Goal: Information Seeking & Learning: Learn about a topic

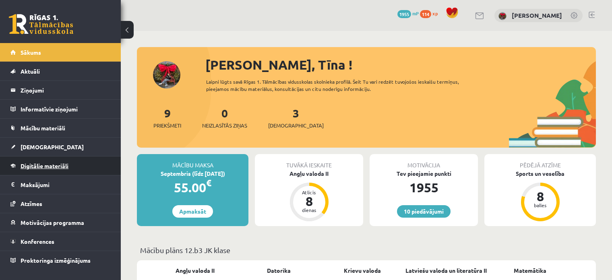
click at [29, 166] on span "Digitālie materiāli" at bounding box center [45, 165] width 48 height 7
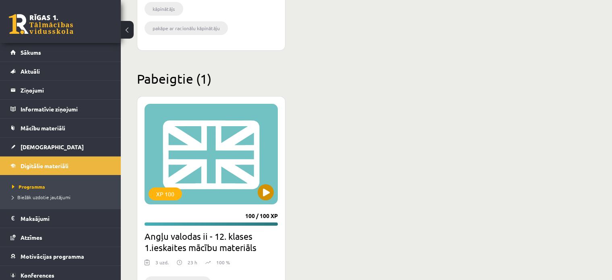
scroll to position [489, 0]
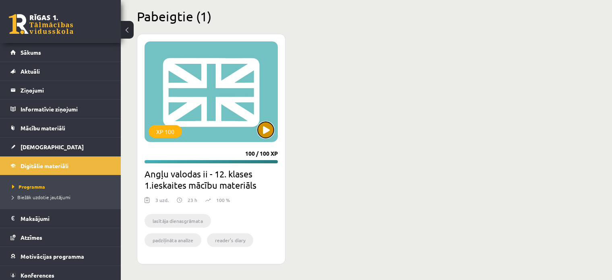
click at [267, 136] on button at bounding box center [266, 130] width 16 height 16
click at [247, 116] on div "XP 100" at bounding box center [210, 91] width 133 height 101
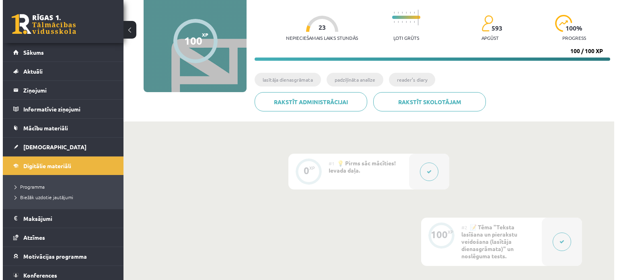
scroll to position [161, 0]
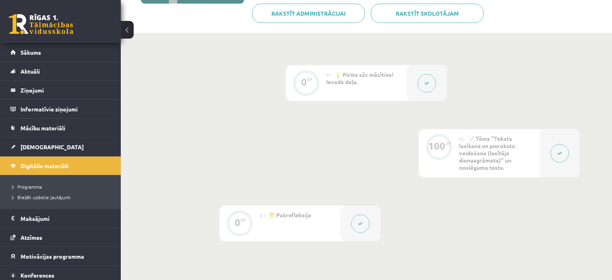
click at [415, 80] on div at bounding box center [426, 83] width 40 height 36
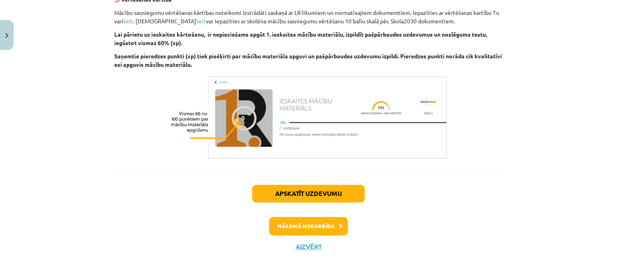
scroll to position [592, 0]
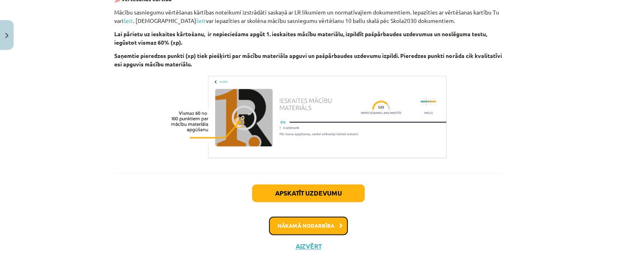
click at [331, 219] on button "Nākamā nodarbība" at bounding box center [308, 226] width 79 height 19
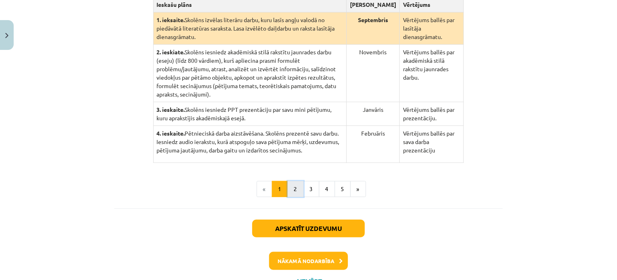
click at [289, 181] on button "2" at bounding box center [296, 189] width 16 height 16
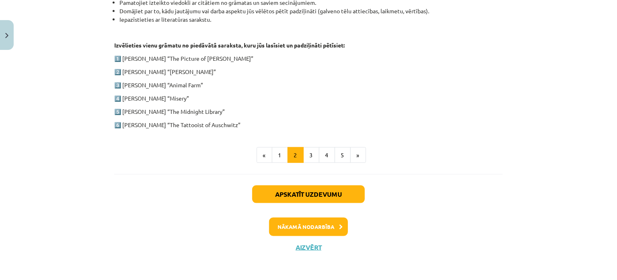
scroll to position [359, 0]
click at [311, 158] on button "3" at bounding box center [311, 155] width 16 height 16
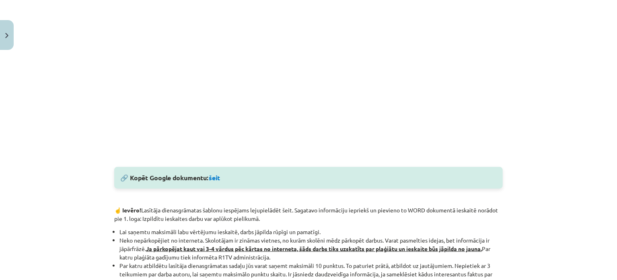
scroll to position [358, 0]
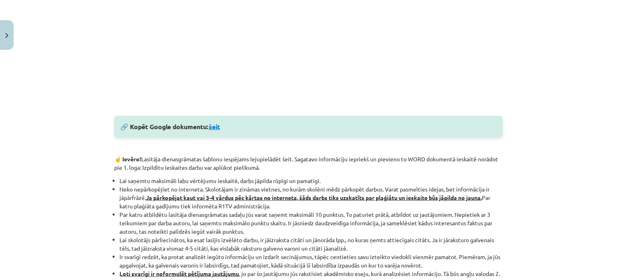
click at [213, 128] on link "šeit" at bounding box center [214, 126] width 11 height 8
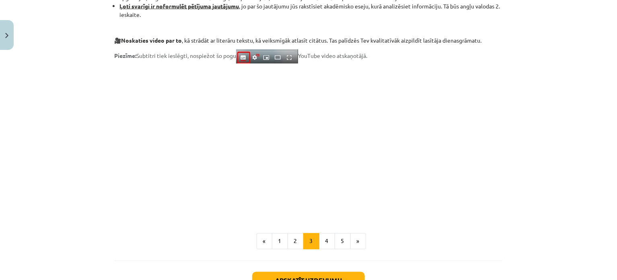
scroll to position [639, 0]
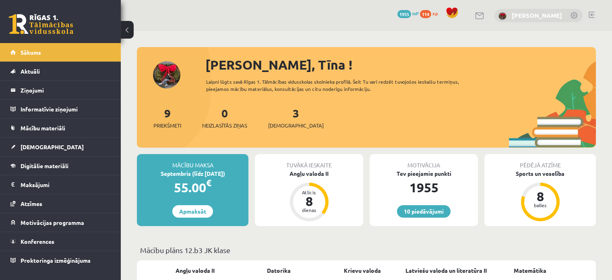
click at [522, 15] on link "[PERSON_NAME]" at bounding box center [536, 15] width 50 height 8
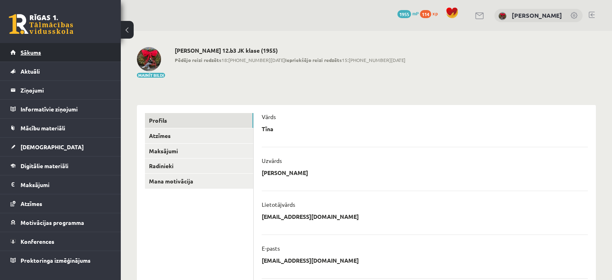
click at [27, 50] on span "Sākums" at bounding box center [31, 52] width 21 height 7
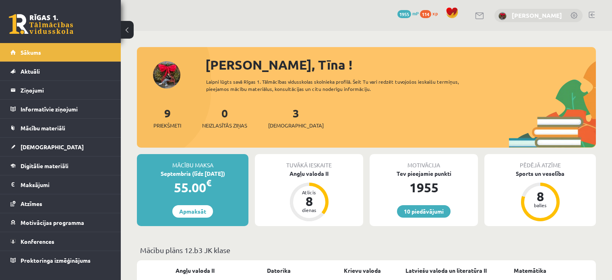
click at [544, 12] on link "[PERSON_NAME]" at bounding box center [536, 15] width 50 height 8
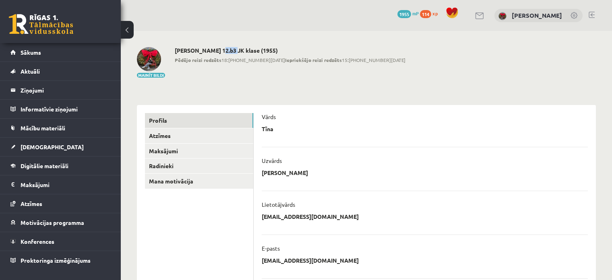
drag, startPoint x: 214, startPoint y: 49, endPoint x: 227, endPoint y: 49, distance: 13.7
click at [227, 49] on h2 "[PERSON_NAME] 12.b3 JK klase (1955)" at bounding box center [290, 50] width 231 height 7
copy h2 "12.b3"
